Goal: Check status: Check status

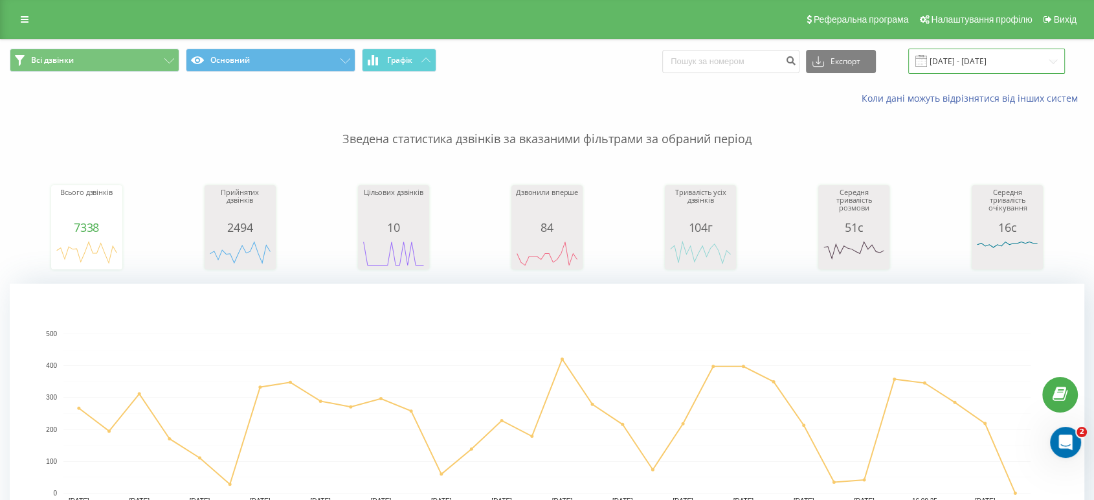
click at [1004, 66] on input "[DATE] - [DATE]" at bounding box center [986, 61] width 157 height 25
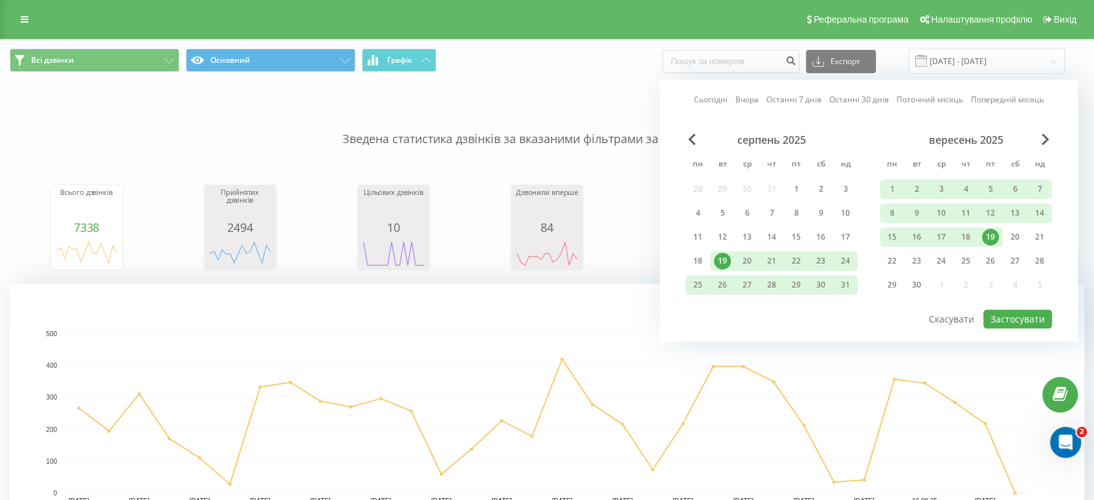
click at [989, 232] on div "19" at bounding box center [990, 236] width 17 height 17
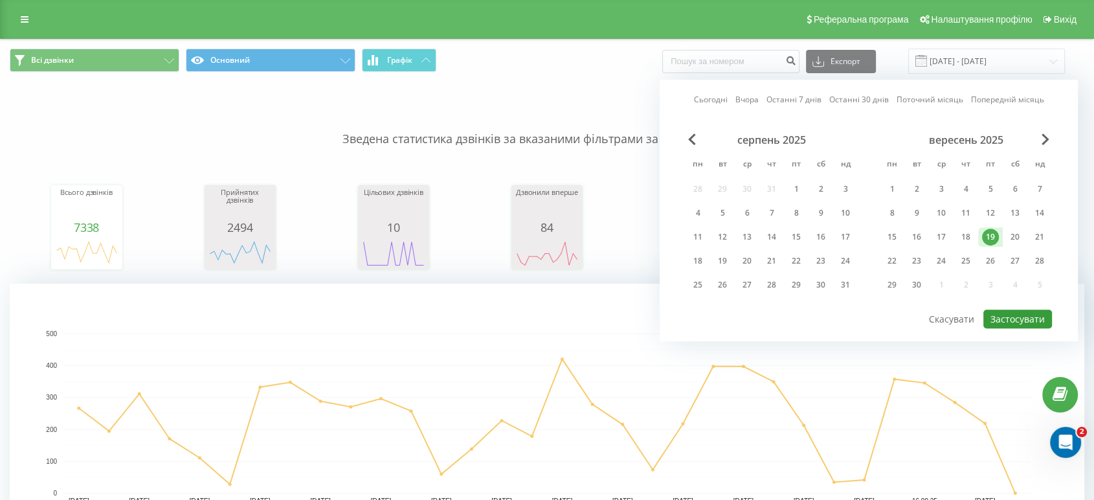
click at [1000, 314] on button "Застосувати" at bounding box center [1017, 318] width 69 height 19
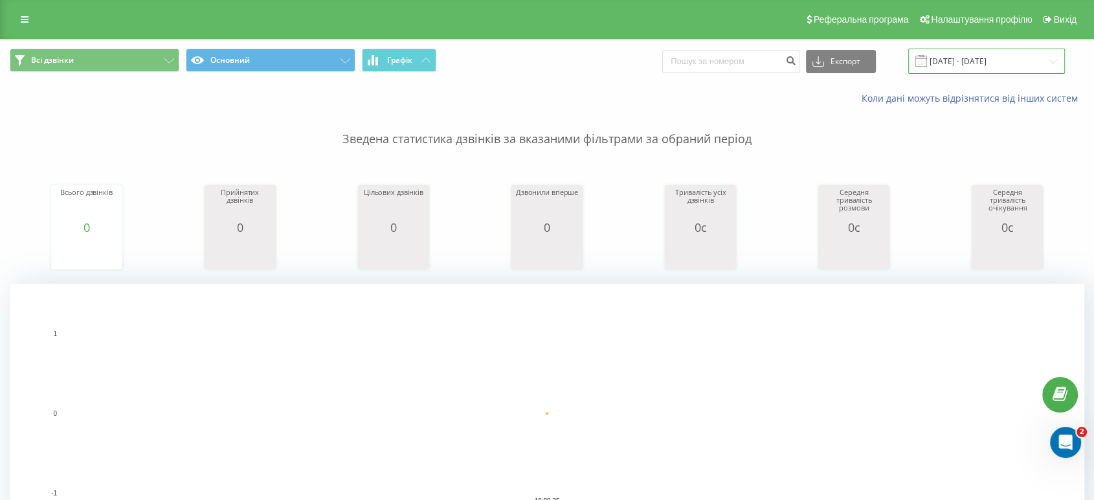
click at [978, 52] on input "[DATE] - [DATE]" at bounding box center [986, 61] width 157 height 25
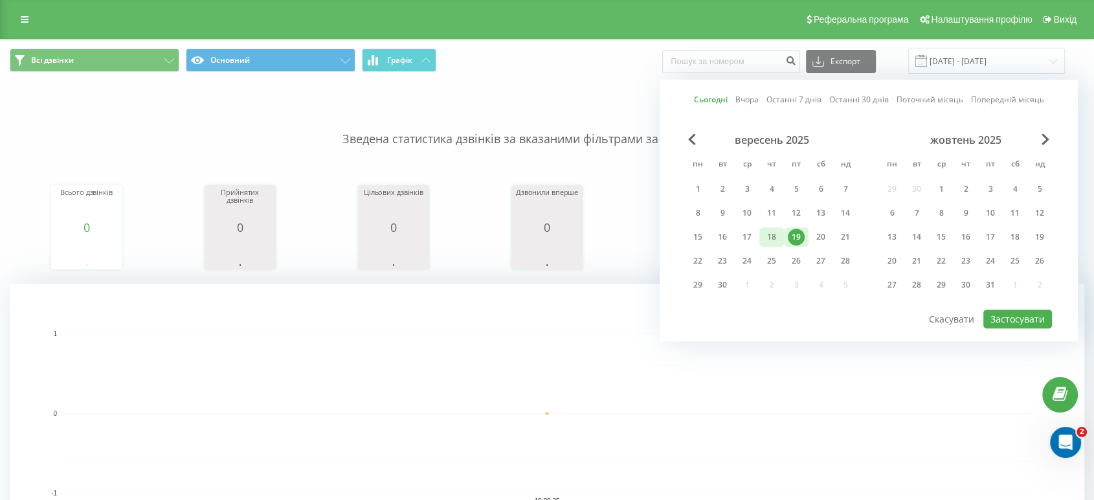
click at [776, 232] on div "18" at bounding box center [771, 236] width 17 height 17
click at [1004, 317] on button "Застосувати" at bounding box center [1017, 318] width 69 height 19
type input "[DATE] - [DATE]"
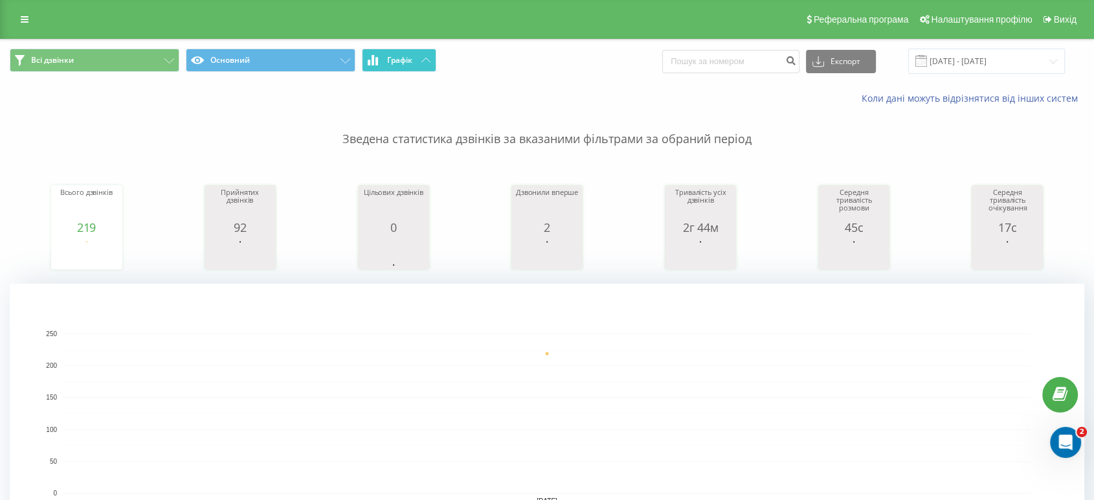
click at [418, 66] on button "Графік" at bounding box center [399, 60] width 74 height 23
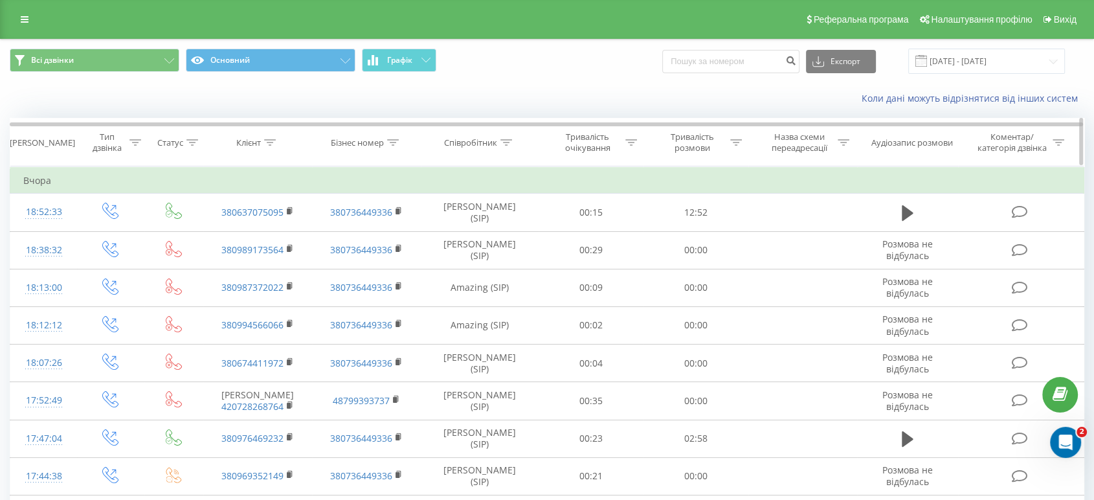
click at [508, 144] on icon at bounding box center [506, 142] width 12 height 6
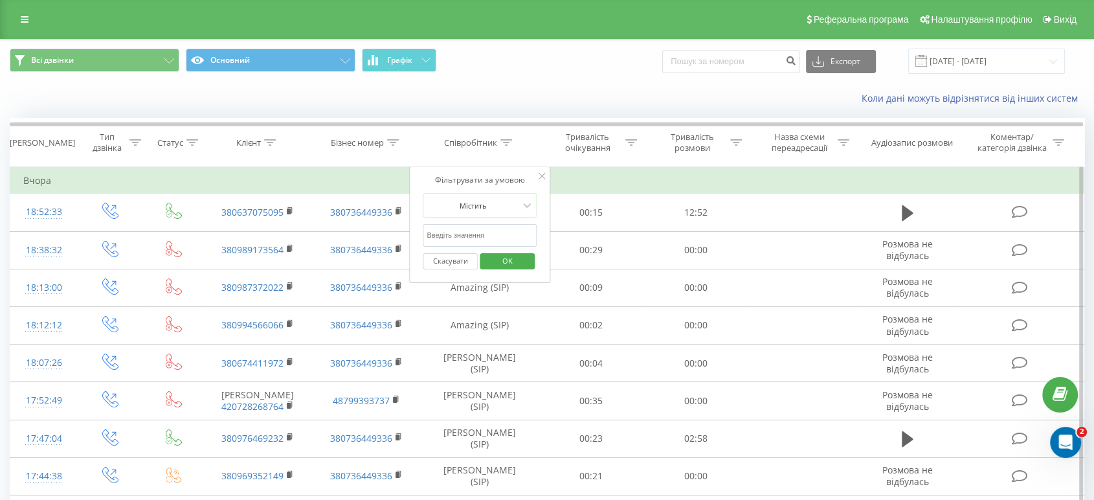
click at [481, 226] on input "text" at bounding box center [480, 235] width 114 height 23
type input "Tka"
click at [497, 265] on span "OK" at bounding box center [507, 260] width 36 height 20
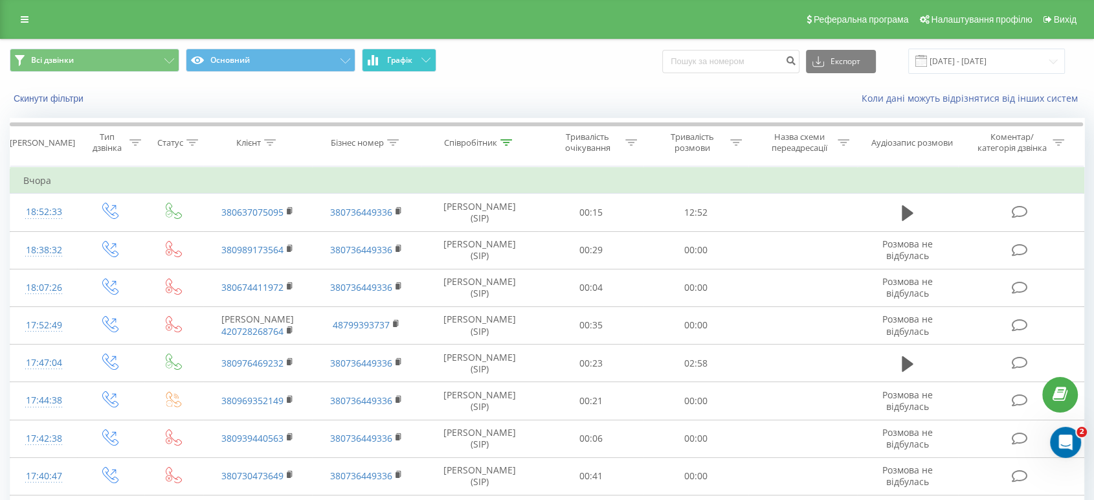
click at [404, 70] on button "Графік" at bounding box center [399, 60] width 74 height 23
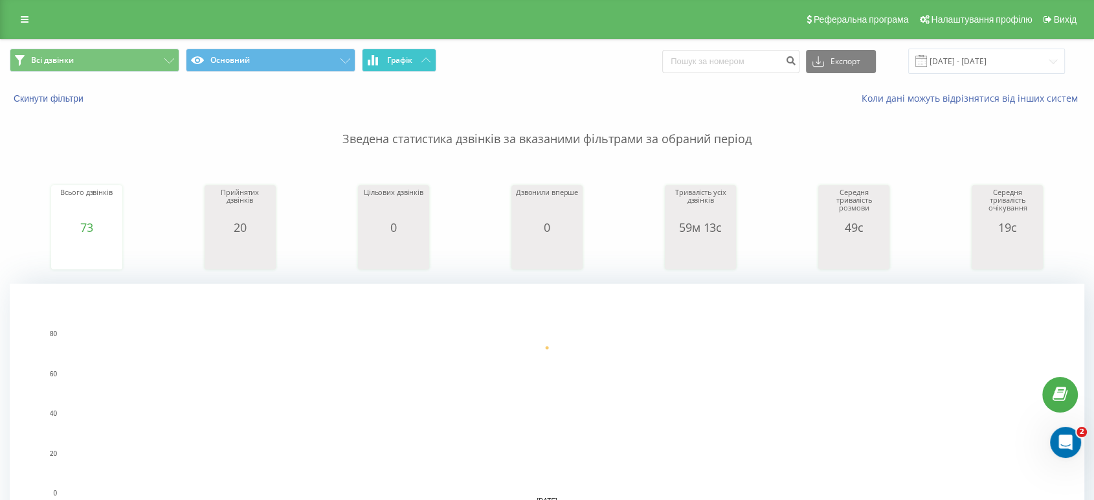
click at [404, 70] on button "Графік" at bounding box center [399, 60] width 74 height 23
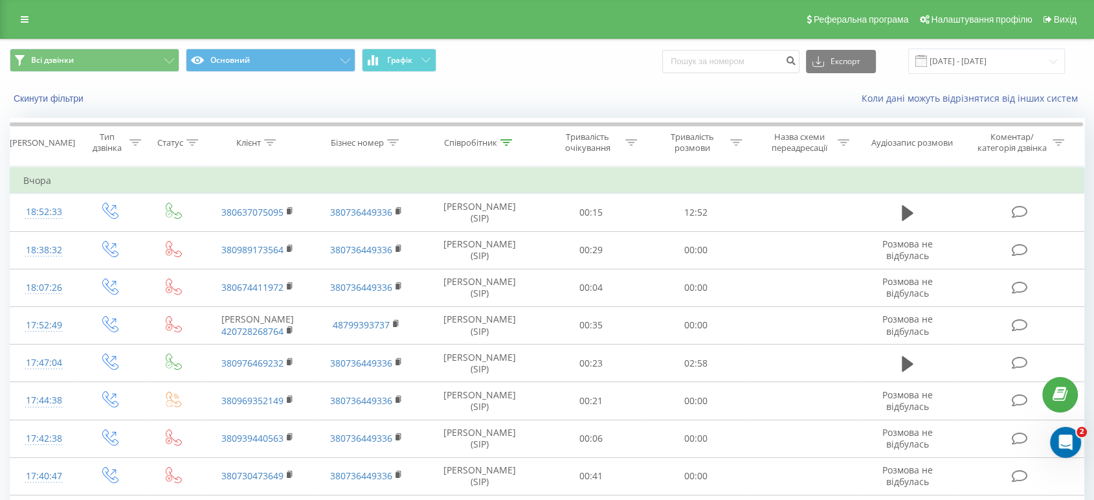
click at [336, 104] on div "Скинути фільтри" at bounding box center [206, 98] width 410 height 13
click at [415, 68] on button "Графік" at bounding box center [399, 60] width 74 height 23
